Goal: Transaction & Acquisition: Purchase product/service

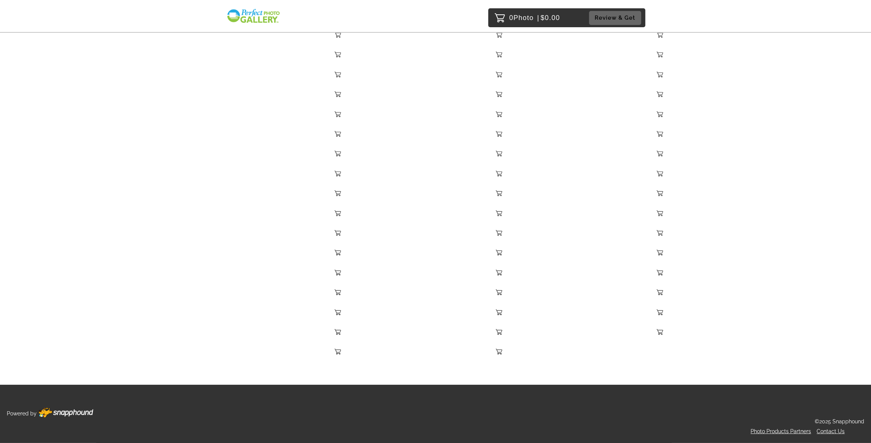
scroll to position [5527, 0]
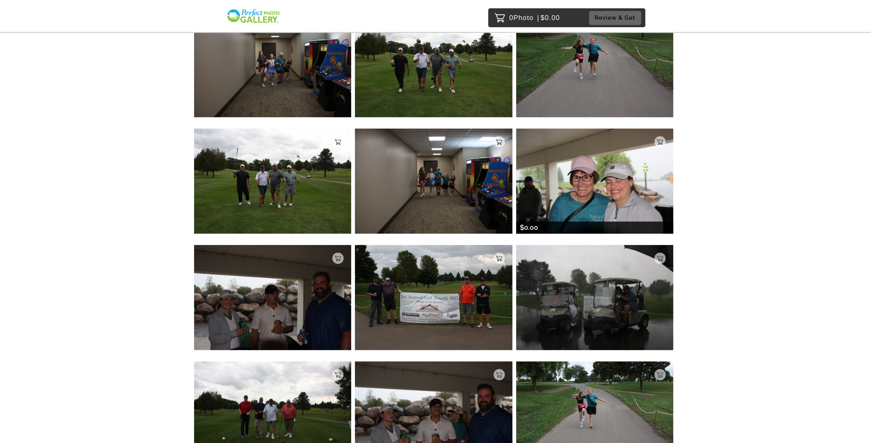
click at [602, 203] on img at bounding box center [595, 180] width 158 height 105
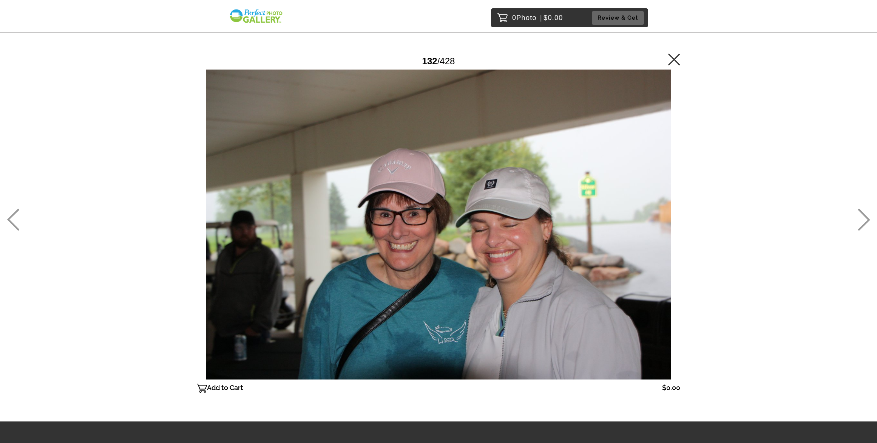
click at [674, 60] on icon at bounding box center [674, 59] width 12 height 12
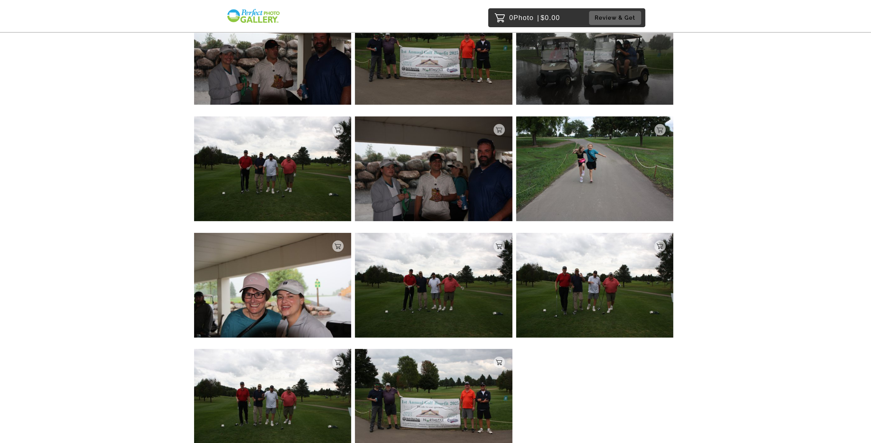
scroll to position [5271, 0]
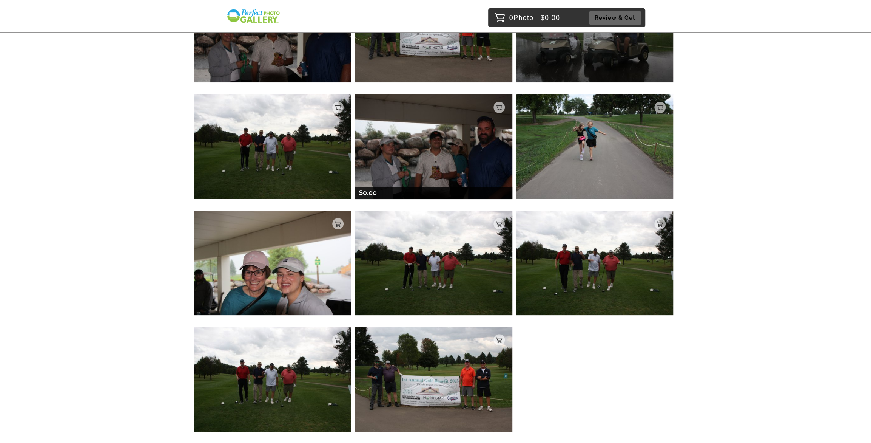
click at [489, 169] on img at bounding box center [434, 146] width 158 height 105
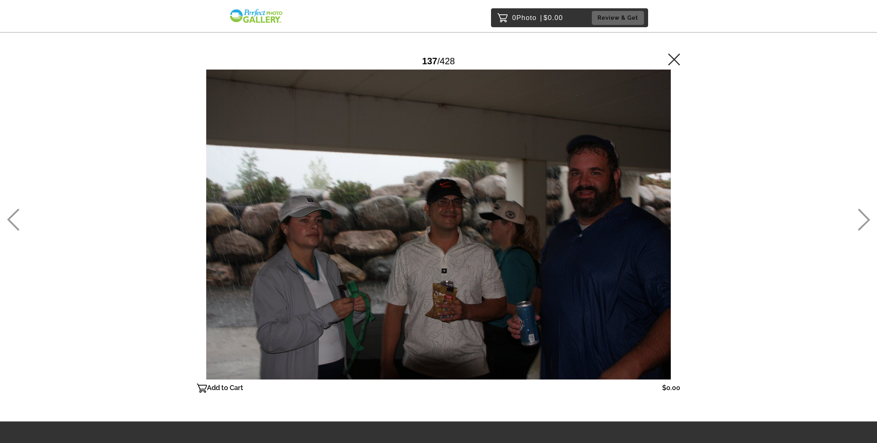
click at [766, 164] on div "0 Photo | $0.00 Review & Get Password Checker bypassed 137 / 428 Add to Cart $0…" at bounding box center [438, 239] width 877 height 479
click at [680, 62] on icon at bounding box center [674, 59] width 12 height 12
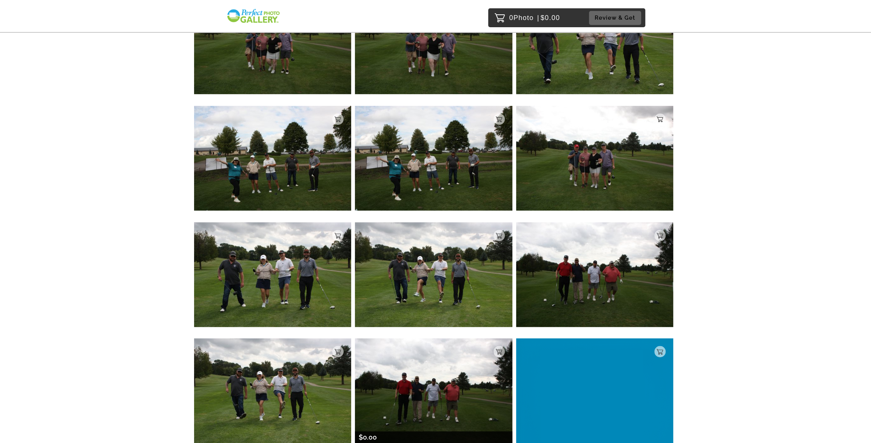
scroll to position [8265, 0]
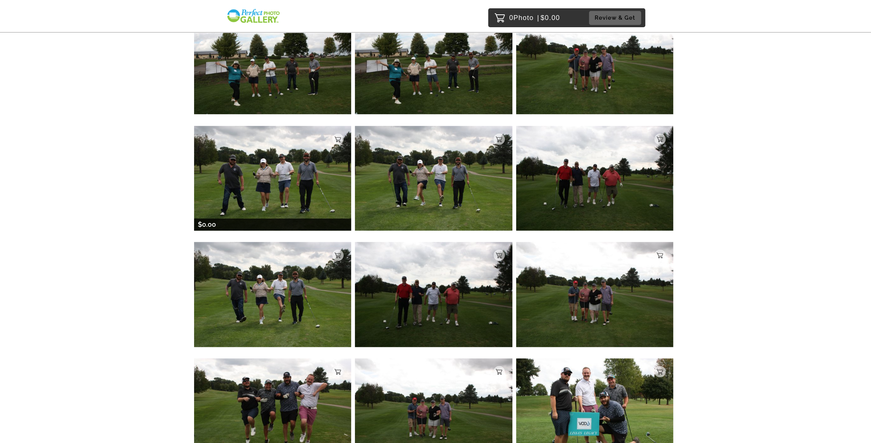
click at [268, 164] on img at bounding box center [273, 178] width 158 height 105
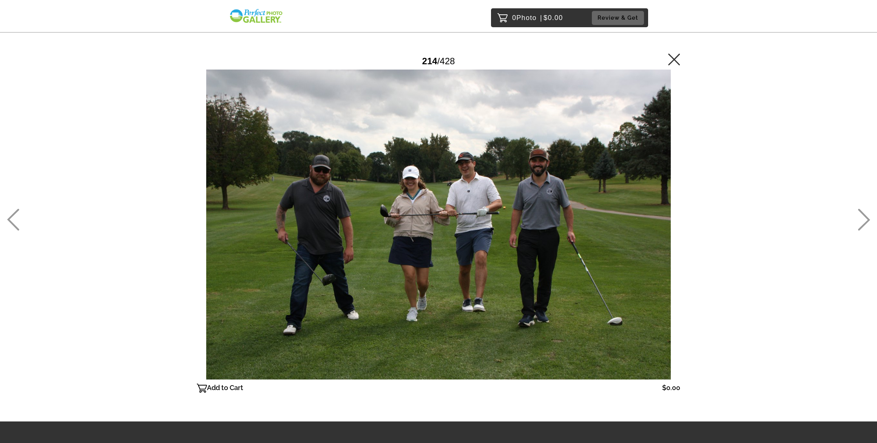
click at [678, 54] on icon at bounding box center [674, 59] width 12 height 12
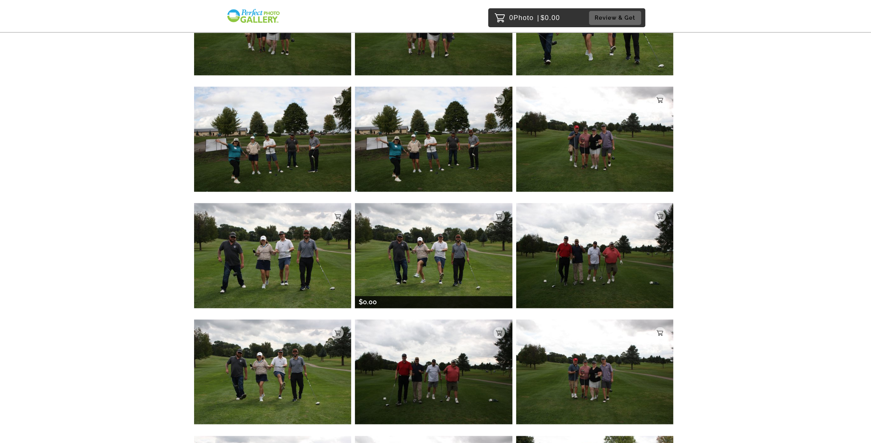
scroll to position [8659, 0]
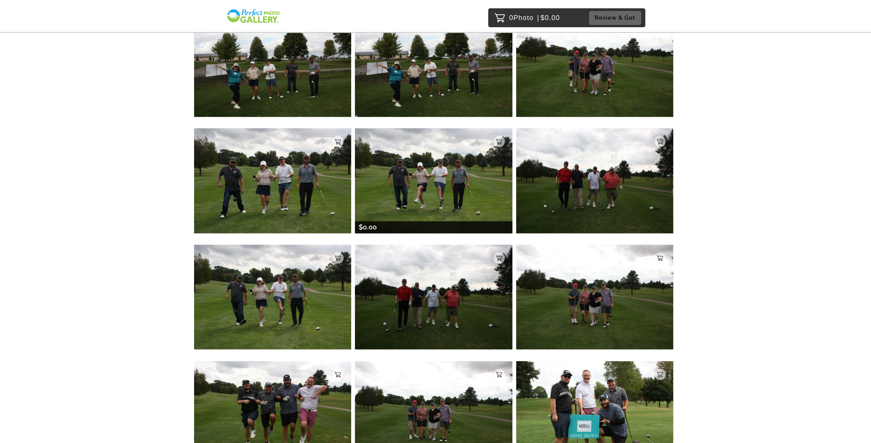
click at [448, 184] on img at bounding box center [434, 180] width 158 height 105
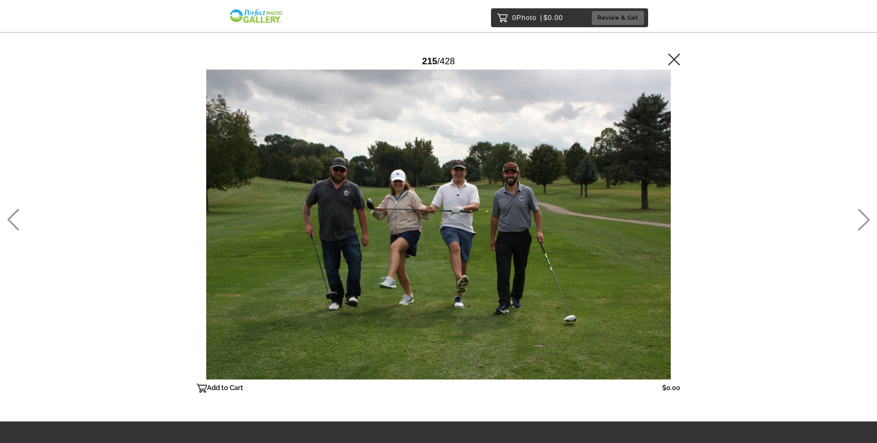
click at [665, 55] on div "215 / 428" at bounding box center [439, 61] width 484 height 17
click at [668, 58] on icon at bounding box center [674, 59] width 12 height 12
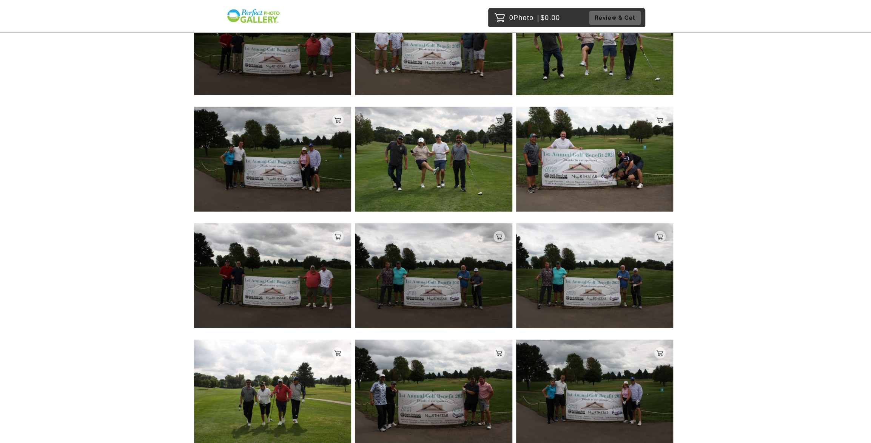
scroll to position [9477, 0]
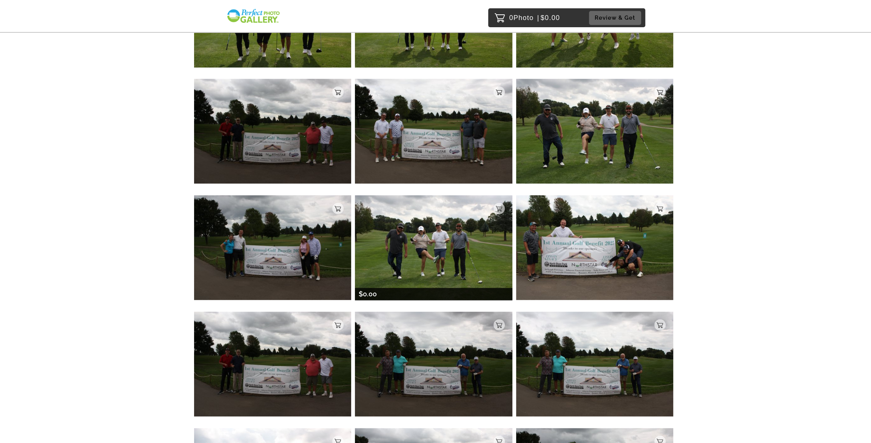
click at [434, 272] on img at bounding box center [434, 247] width 158 height 105
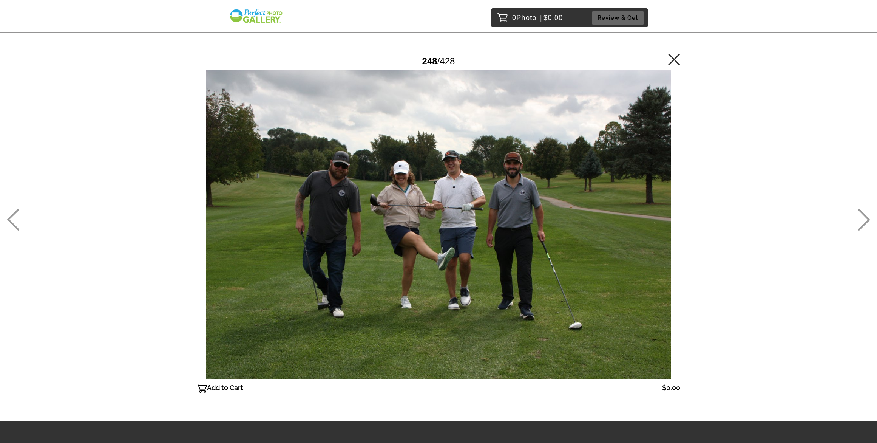
click at [777, 291] on div "0 Photo | $0.00 Review & Get Password Checker bypassed 248 / 428 Add to Cart $0…" at bounding box center [438, 239] width 877 height 479
click at [678, 62] on icon at bounding box center [674, 59] width 12 height 12
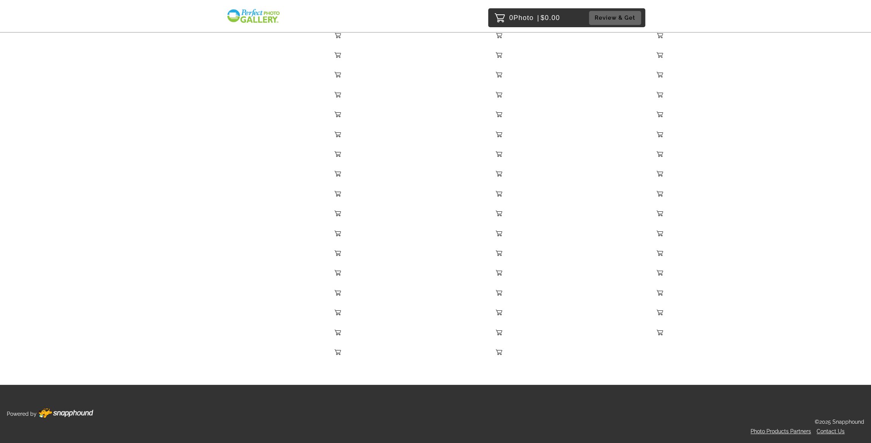
scroll to position [12249, 0]
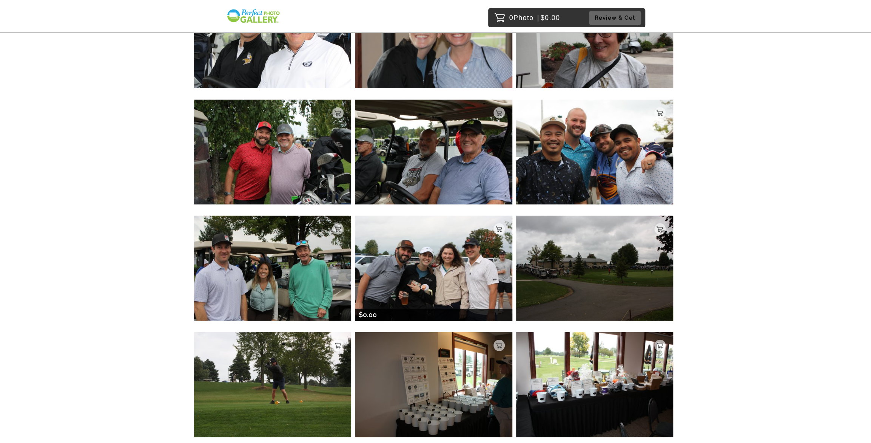
click at [482, 290] on img at bounding box center [434, 268] width 158 height 105
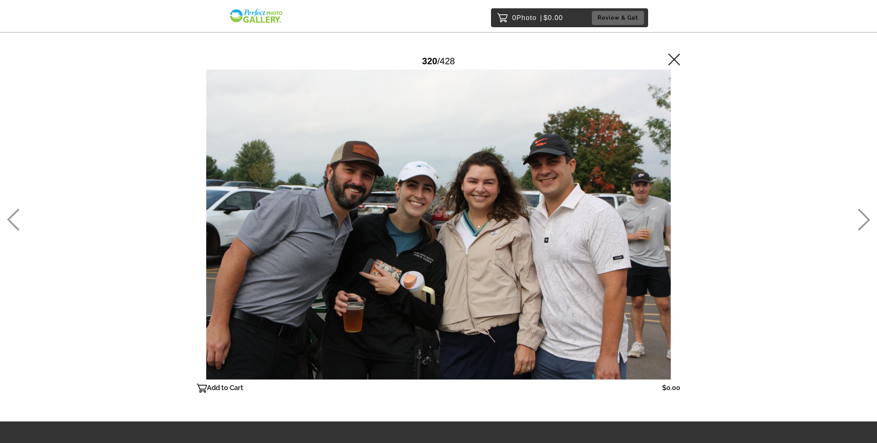
click at [712, 314] on div "0 Photo | $0.00 Review & Get Password Checker bypassed 320 / 428 Add to Cart $0…" at bounding box center [438, 239] width 877 height 479
click at [671, 62] on icon at bounding box center [674, 59] width 12 height 12
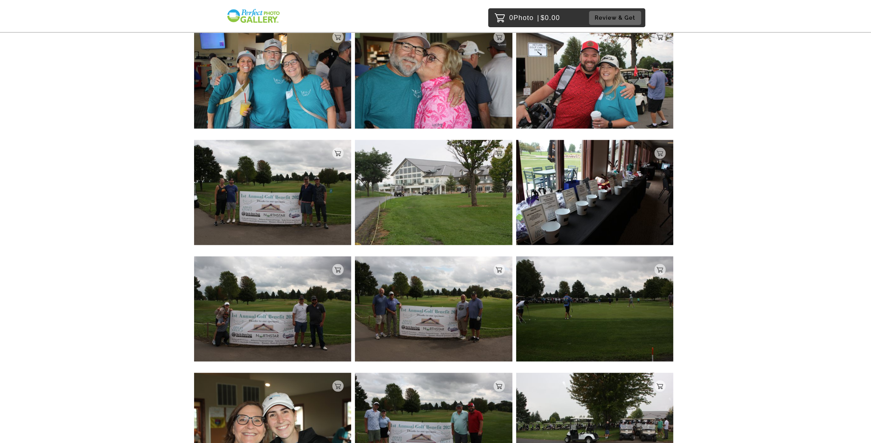
scroll to position [13691, 0]
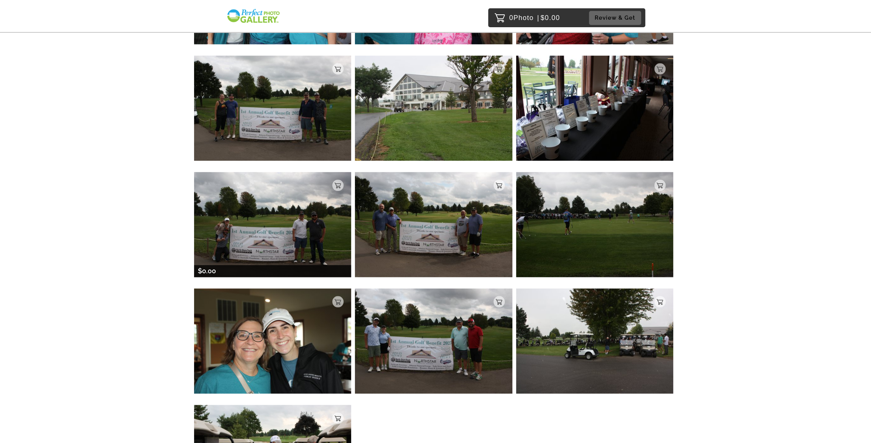
click at [293, 267] on div "$0.00" at bounding box center [273, 271] width 158 height 12
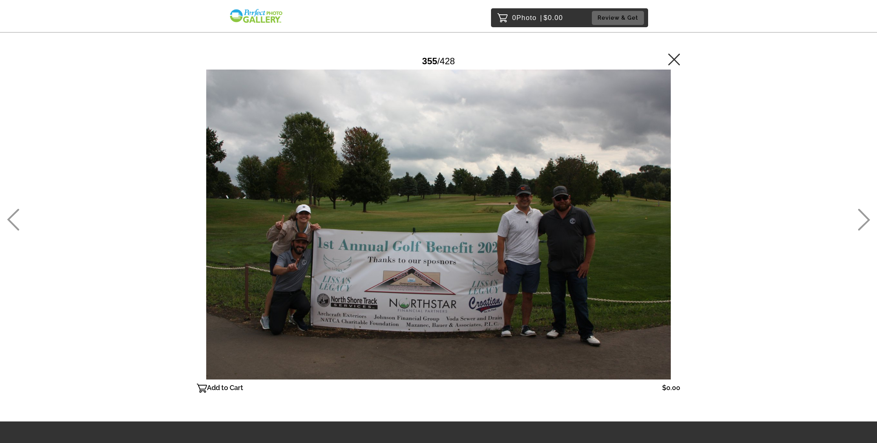
click at [218, 395] on main "Password Checker bypassed 355 / 428 Add to Cart $0.00 Gallery $0.00 Add" at bounding box center [439, 210] width 544 height 421
click at [216, 388] on p "Add to Cart" at bounding box center [225, 388] width 36 height 12
click at [672, 61] on icon at bounding box center [674, 59] width 12 height 12
click at [678, 46] on main "Password Checker bypassed 355 / 428 Remove From Cart $0.00 Gallery $0.00 Remove" at bounding box center [439, 210] width 544 height 421
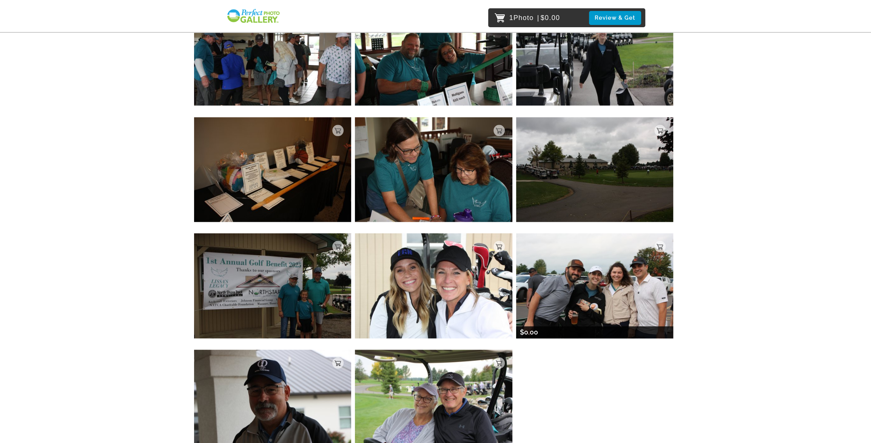
scroll to position [16343, 0]
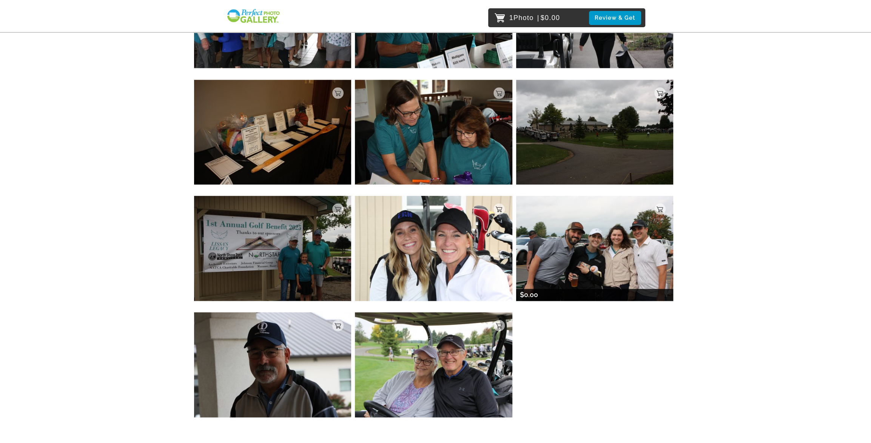
click at [596, 277] on img at bounding box center [595, 248] width 158 height 105
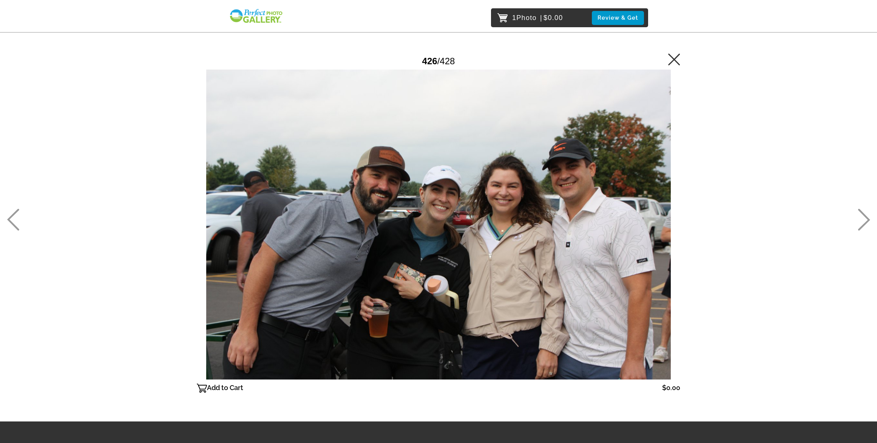
click at [221, 389] on p "Add to Cart" at bounding box center [225, 388] width 36 height 12
click at [678, 63] on icon at bounding box center [674, 59] width 12 height 12
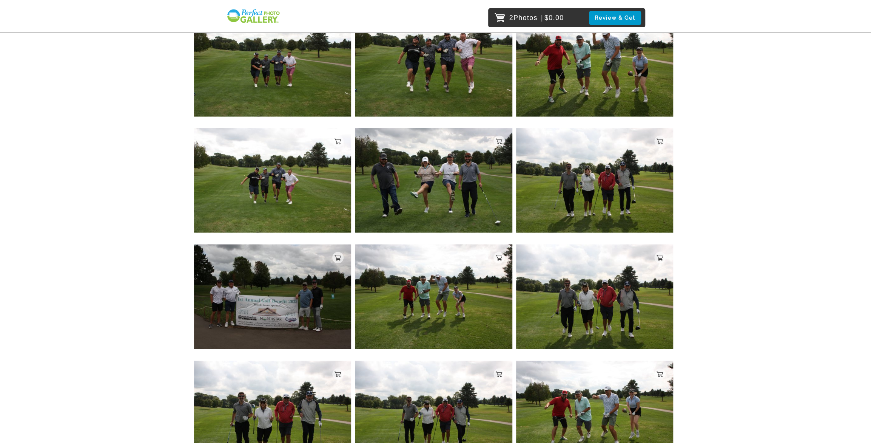
scroll to position [9080, 0]
click at [442, 194] on img at bounding box center [434, 180] width 158 height 105
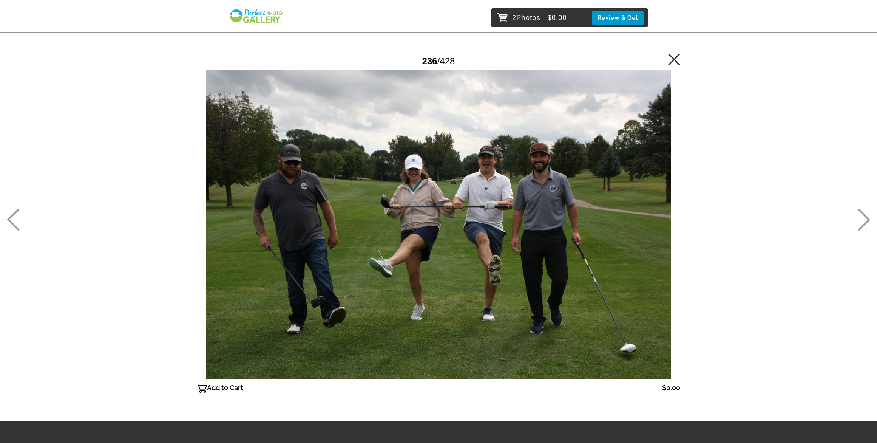
click at [237, 386] on p "Add to Cart" at bounding box center [225, 388] width 36 height 12
click at [673, 53] on icon at bounding box center [674, 59] width 12 height 12
click at [678, 63] on main "Password Checker bypassed 236 / 428 Remove From Cart $0.00 Gallery $0.00 Remove" at bounding box center [439, 210] width 544 height 421
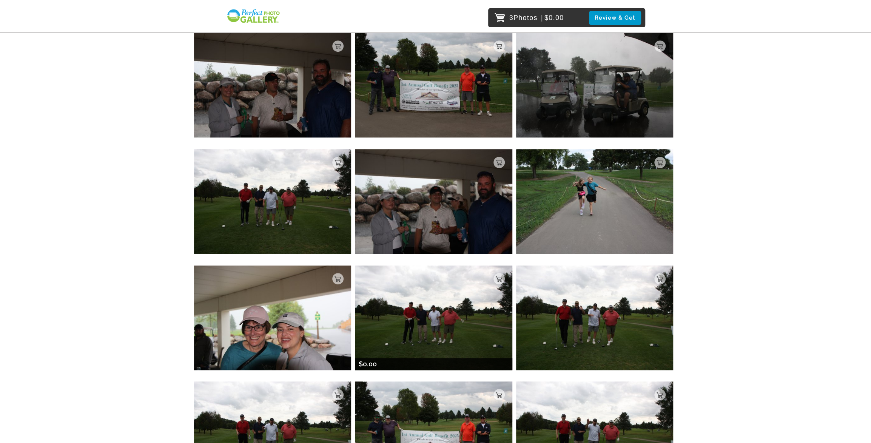
scroll to position [5618, 0]
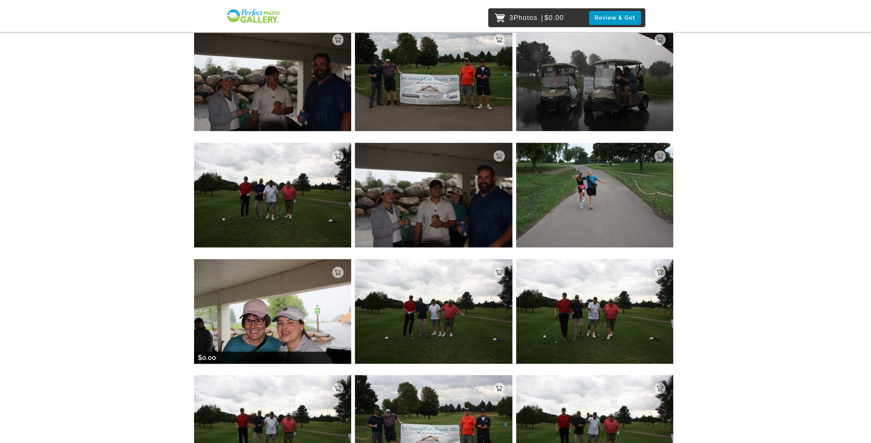
click at [309, 333] on img at bounding box center [273, 311] width 158 height 105
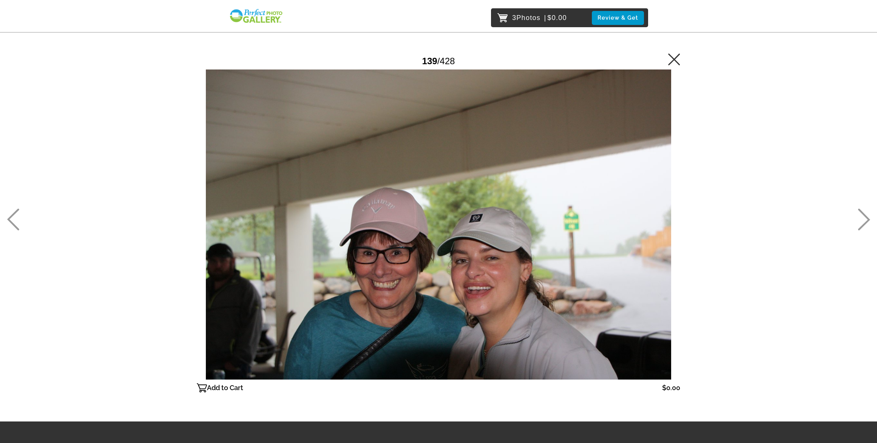
click at [680, 60] on icon at bounding box center [674, 59] width 12 height 12
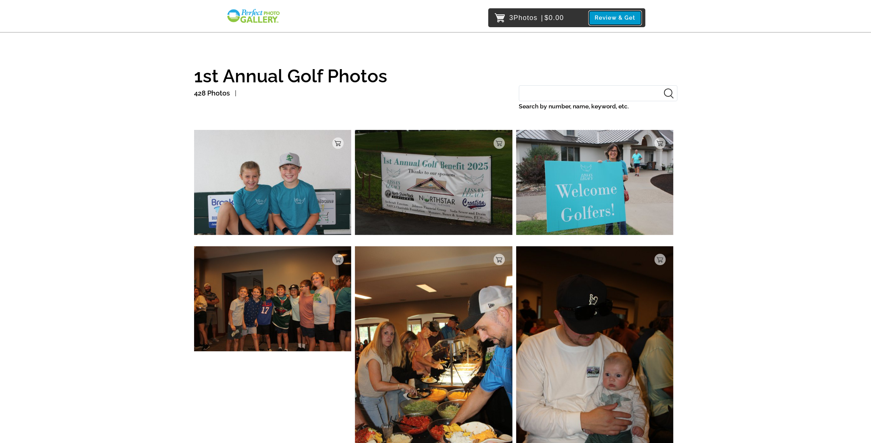
click at [601, 17] on button "Review & Get" at bounding box center [615, 18] width 52 height 14
